Goal: Transaction & Acquisition: Purchase product/service

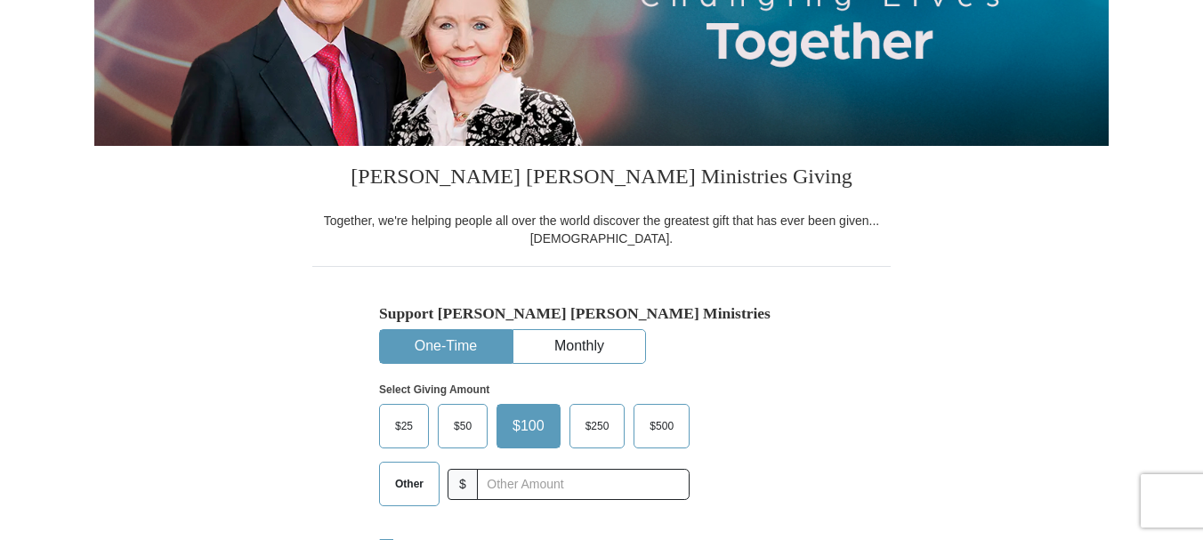
select select "CA"
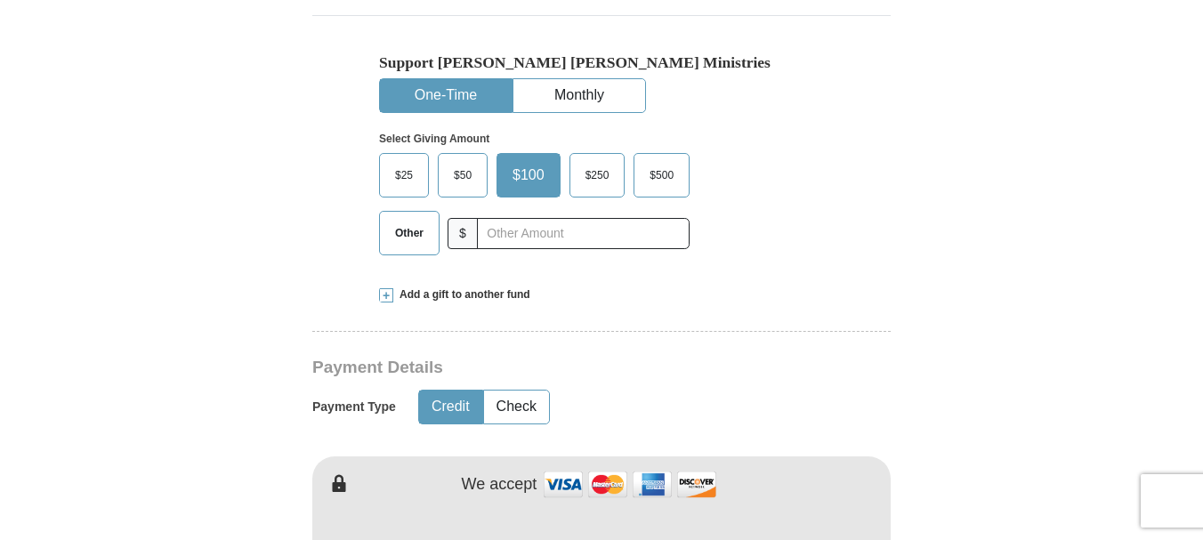
scroll to position [534, 0]
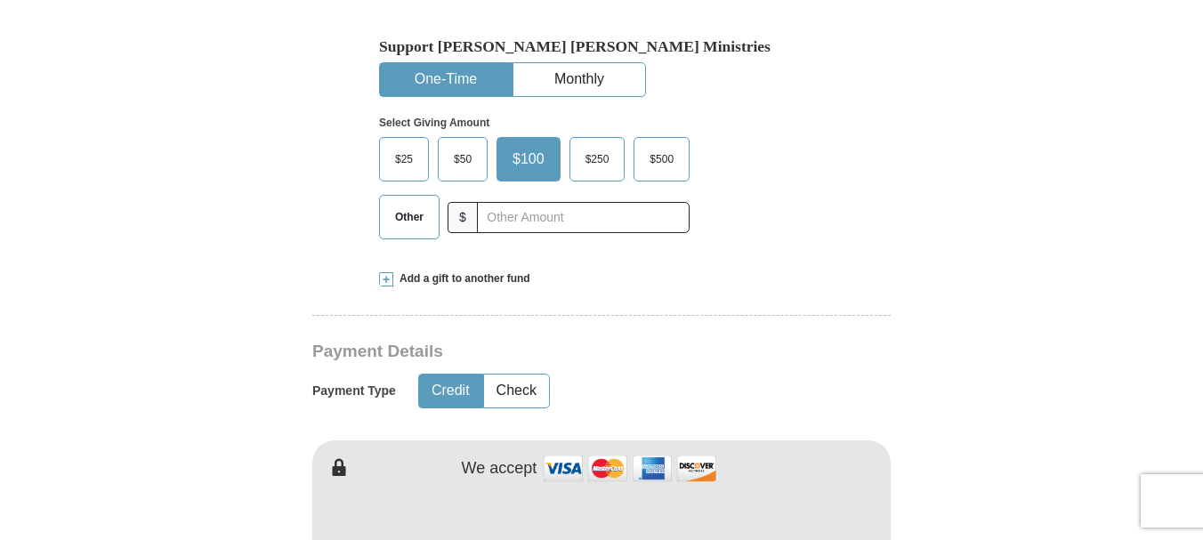
click at [394, 230] on span "Other" at bounding box center [409, 217] width 46 height 27
click at [0, 0] on input "Other" at bounding box center [0, 0] width 0 height 0
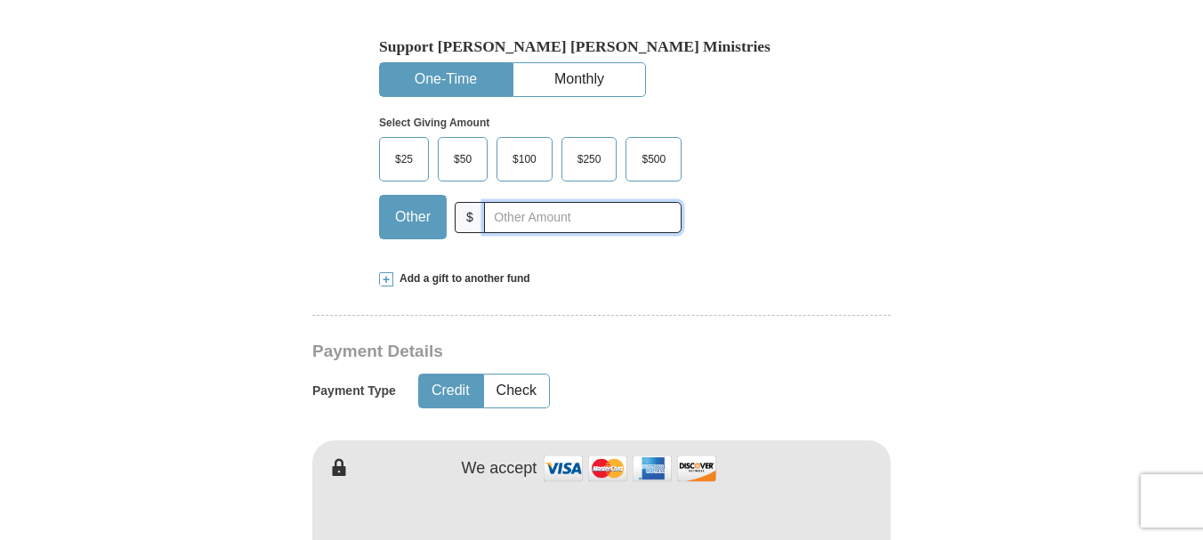
click at [533, 233] on input "text" at bounding box center [583, 217] width 198 height 31
type input "10.00"
click at [290, 250] on form "Kenneth Copeland Ministries Giving Together, we're helping people all over the …" at bounding box center [601, 503] width 1014 height 1932
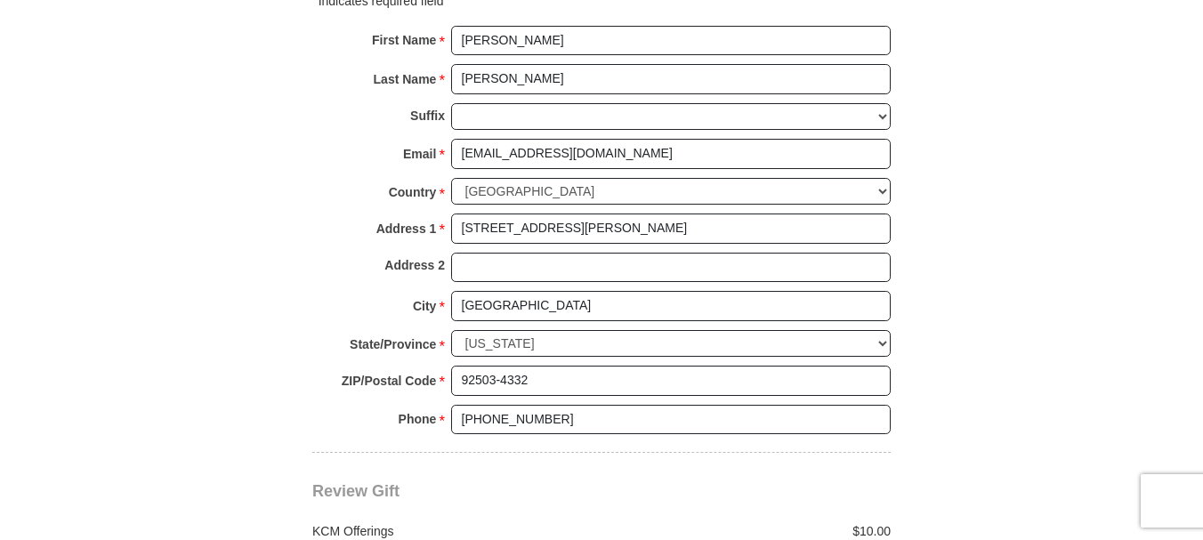
scroll to position [1513, 0]
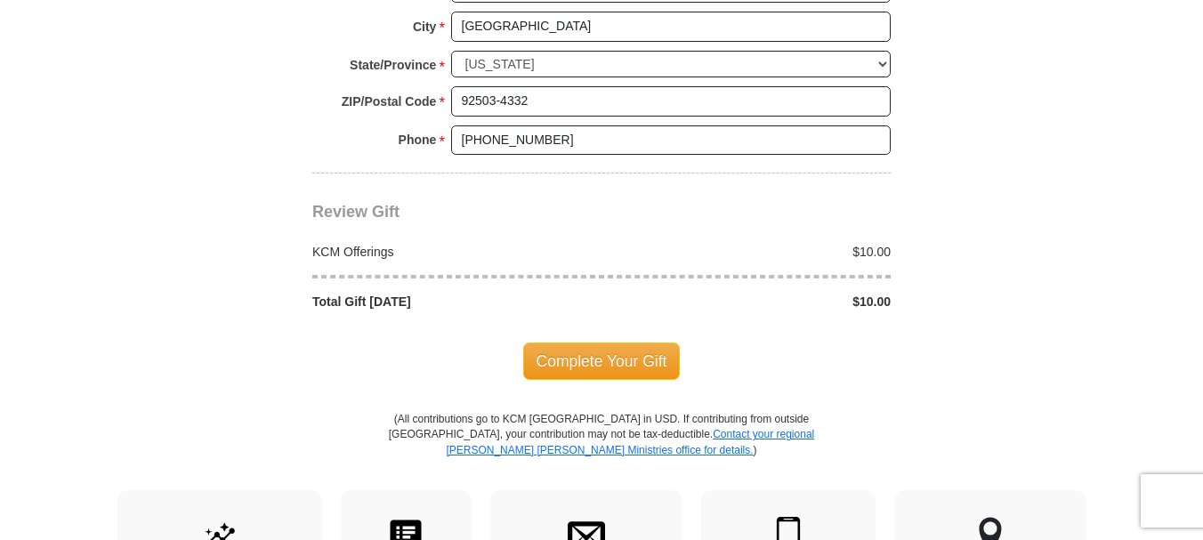
click at [614, 380] on span "Complete Your Gift" at bounding box center [601, 361] width 157 height 37
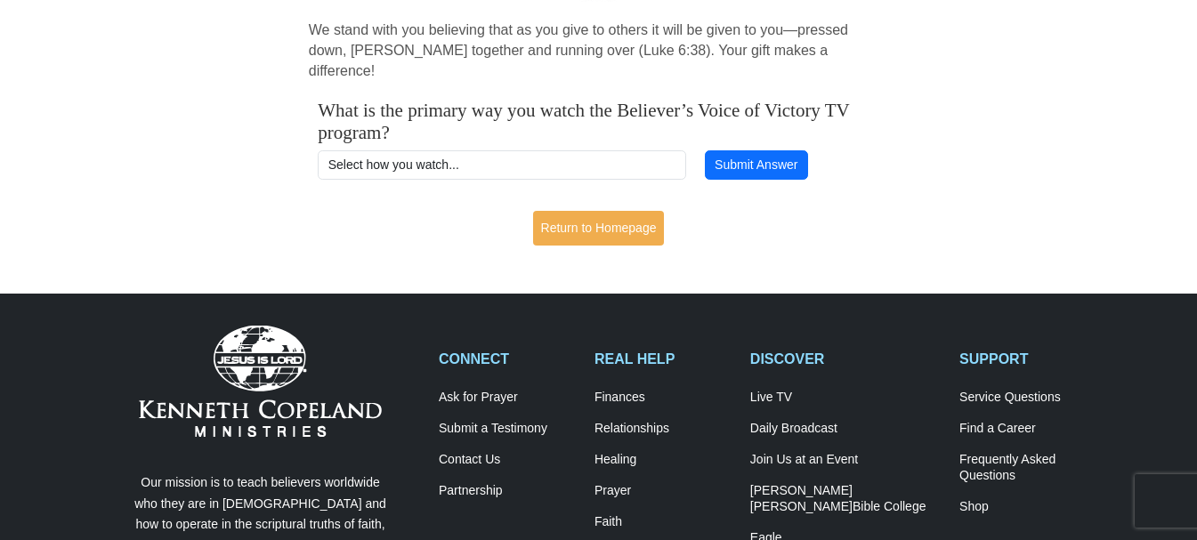
scroll to position [445, 0]
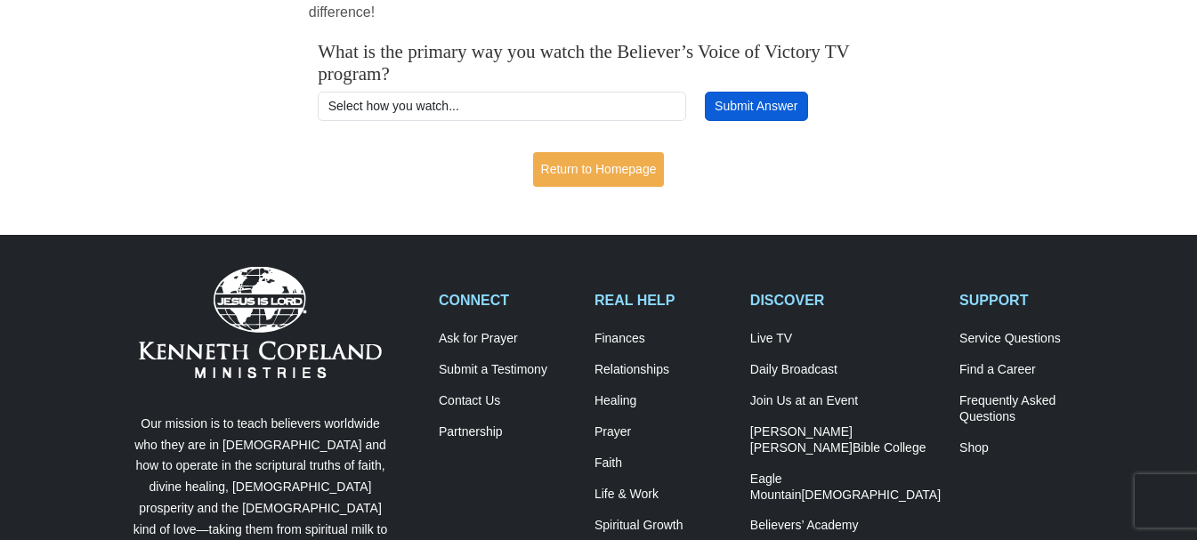
click at [739, 116] on button "Submit Answer" at bounding box center [756, 107] width 103 height 30
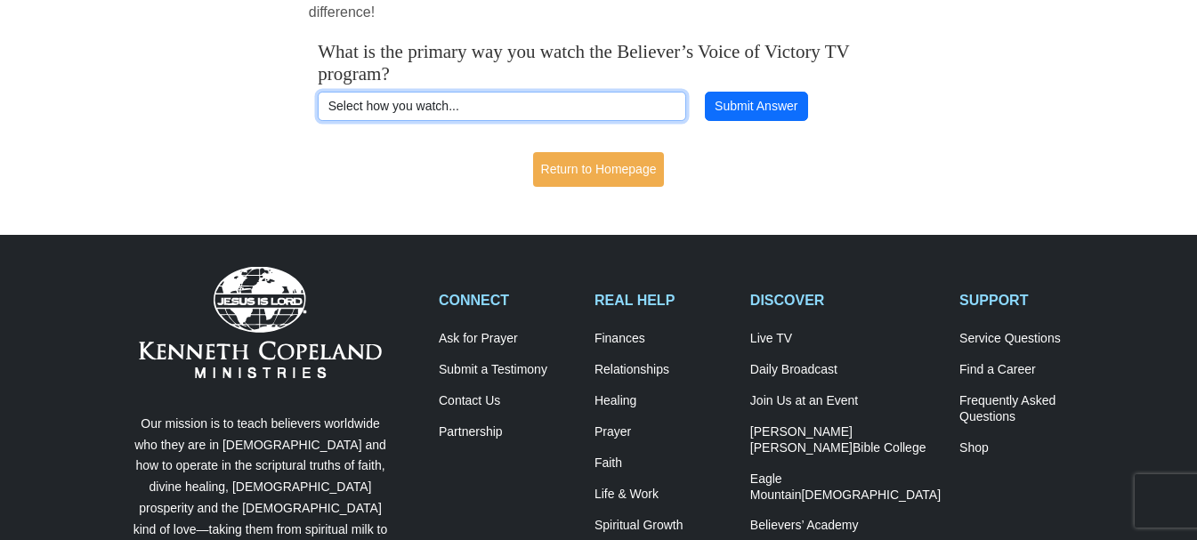
click at [485, 122] on select "Select how you watch... Daystar Morning Daystar Evening KCM.org GoVictory.com V…" at bounding box center [501, 107] width 367 height 30
select select "YOUTUBE"
click at [318, 99] on select "Select how you watch... Daystar Morning Daystar Evening KCM.org GoVictory.com V…" at bounding box center [501, 107] width 367 height 30
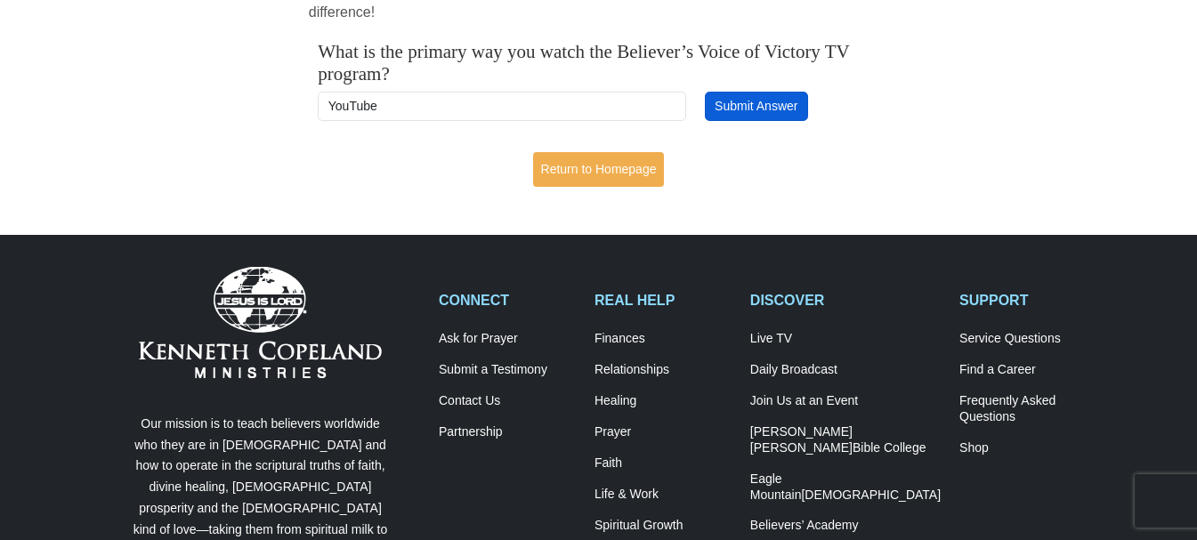
click at [726, 110] on button "Submit Answer" at bounding box center [756, 107] width 103 height 30
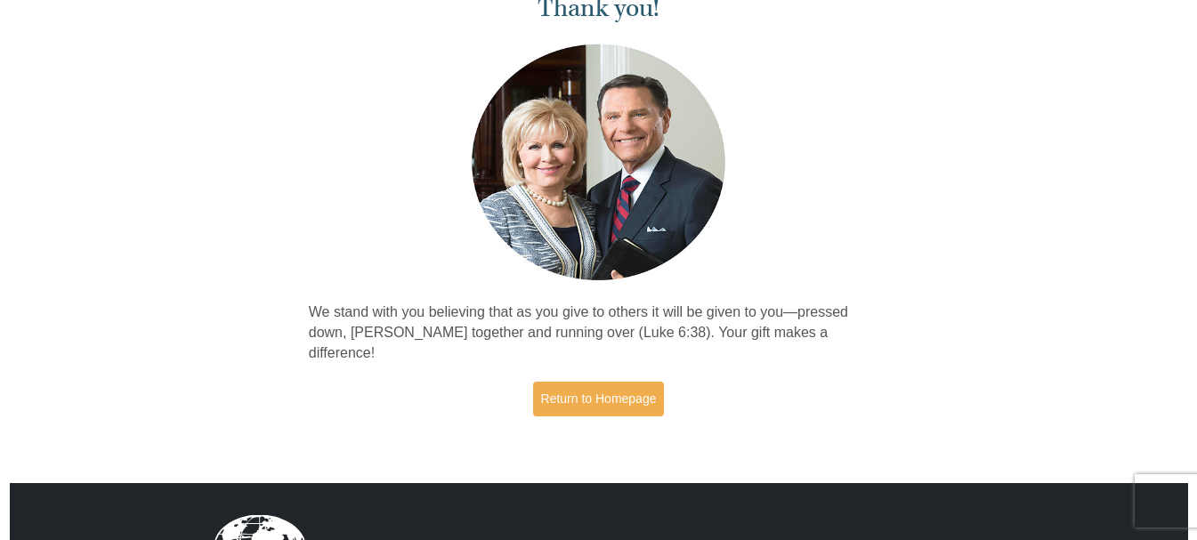
scroll to position [356, 0]
